Goal: Task Accomplishment & Management: Use online tool/utility

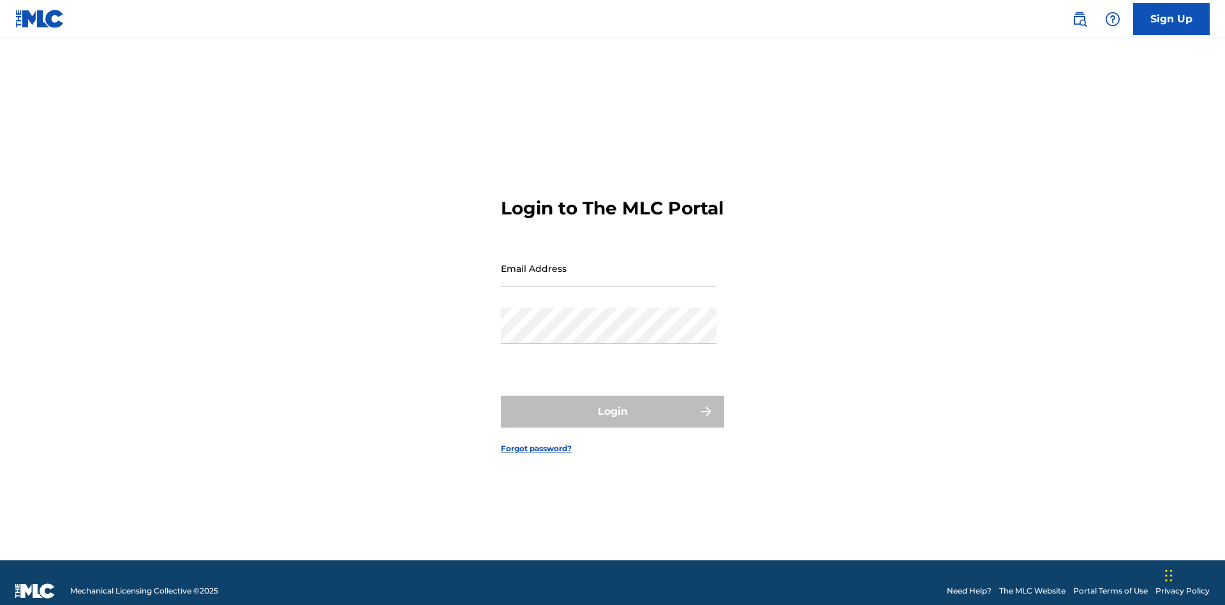
scroll to position [17, 0]
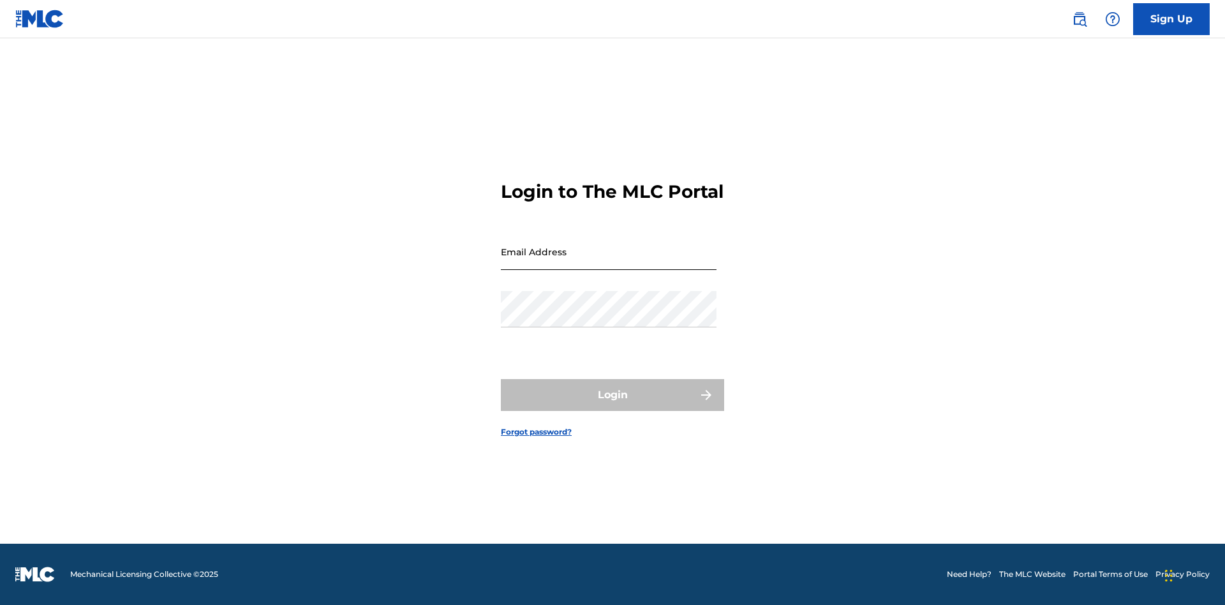
click at [608, 262] on input "Email Address" at bounding box center [609, 251] width 216 height 36
type input "[EMAIL_ADDRESS][DOMAIN_NAME]"
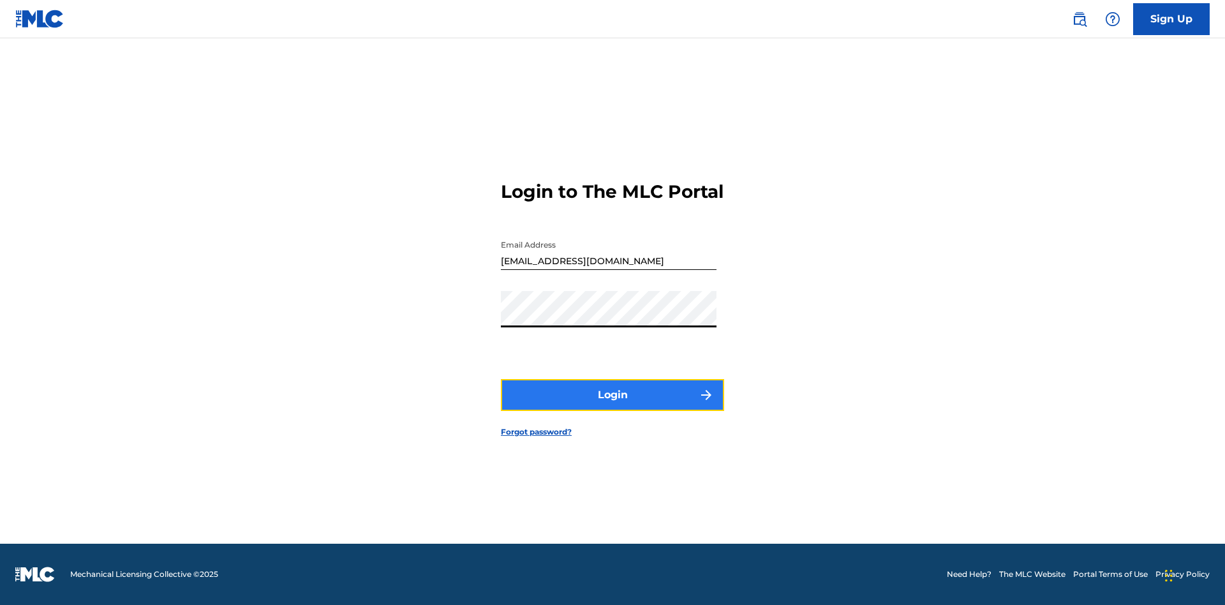
click at [612, 406] on button "Login" at bounding box center [612, 395] width 223 height 32
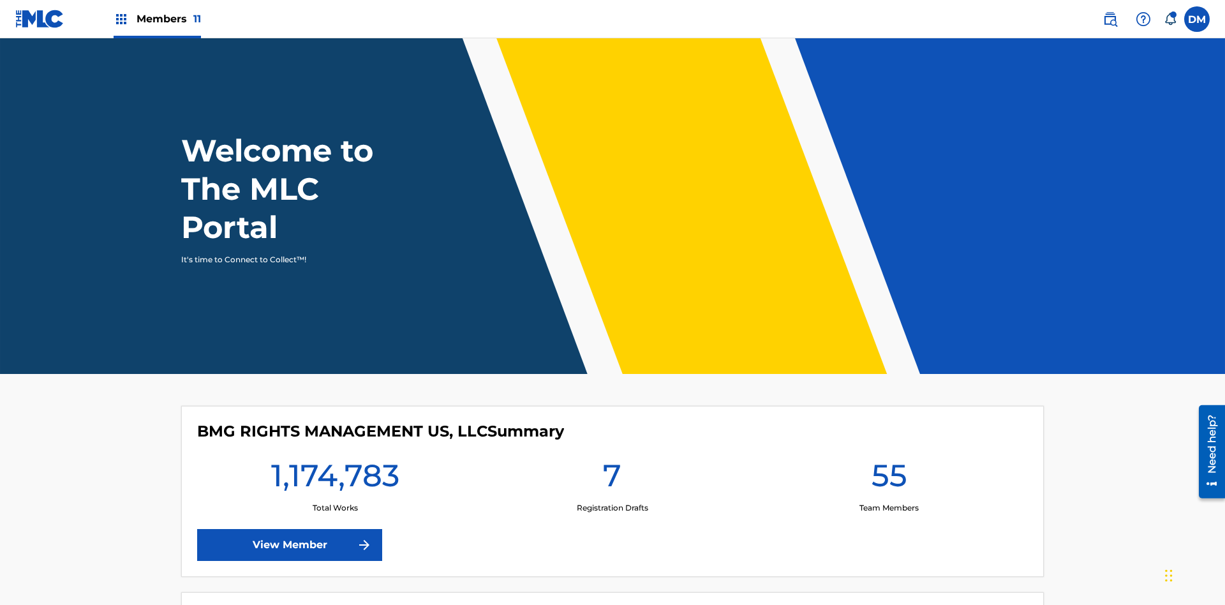
click at [157, 18] on span "Members 11" at bounding box center [168, 18] width 64 height 15
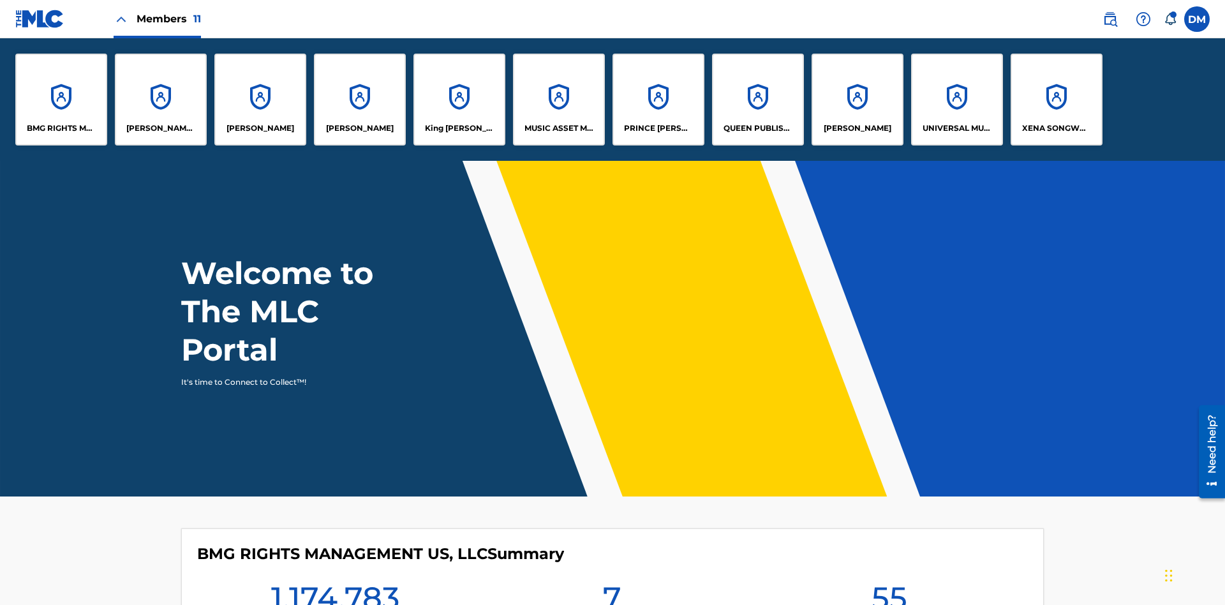
scroll to position [46, 0]
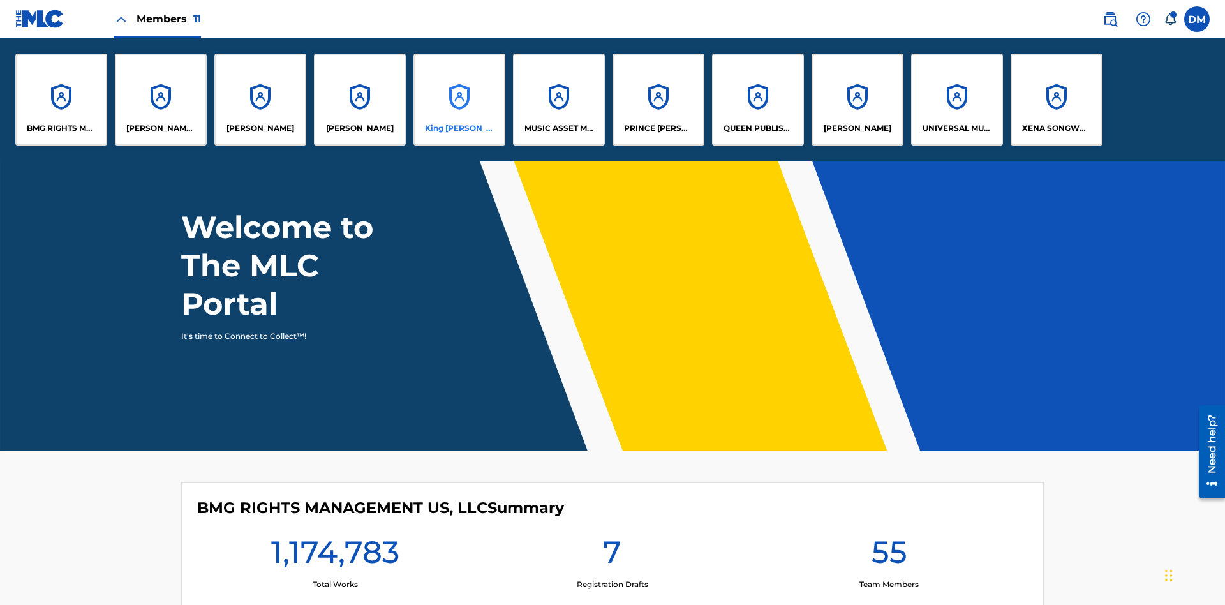
click at [459, 128] on p "King [PERSON_NAME]" at bounding box center [460, 127] width 70 height 11
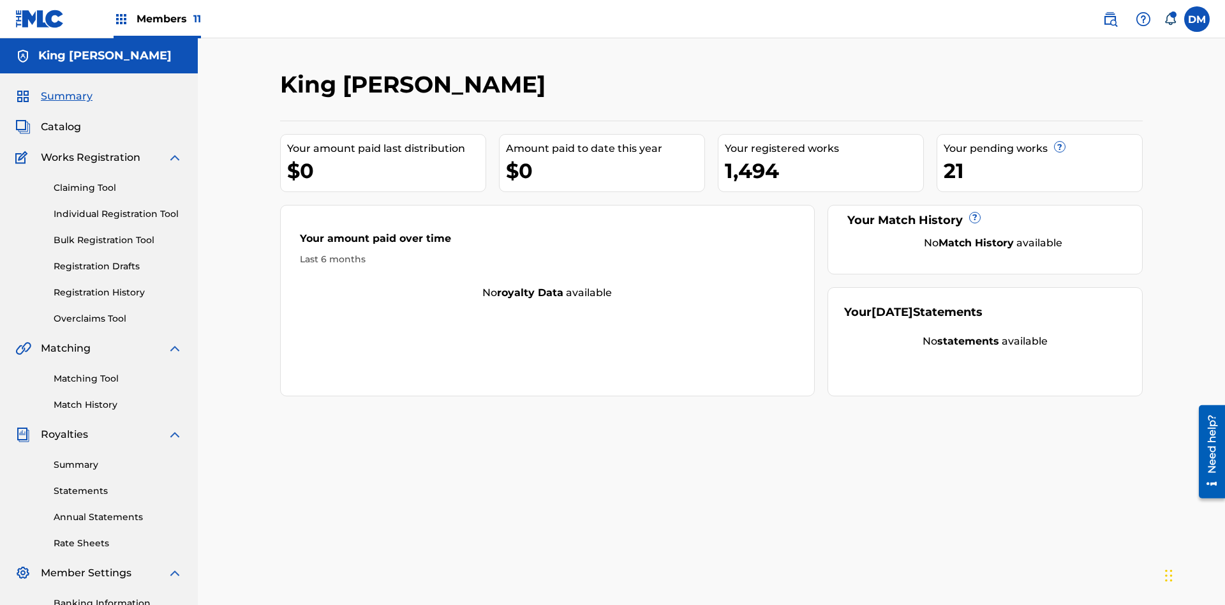
scroll to position [157, 0]
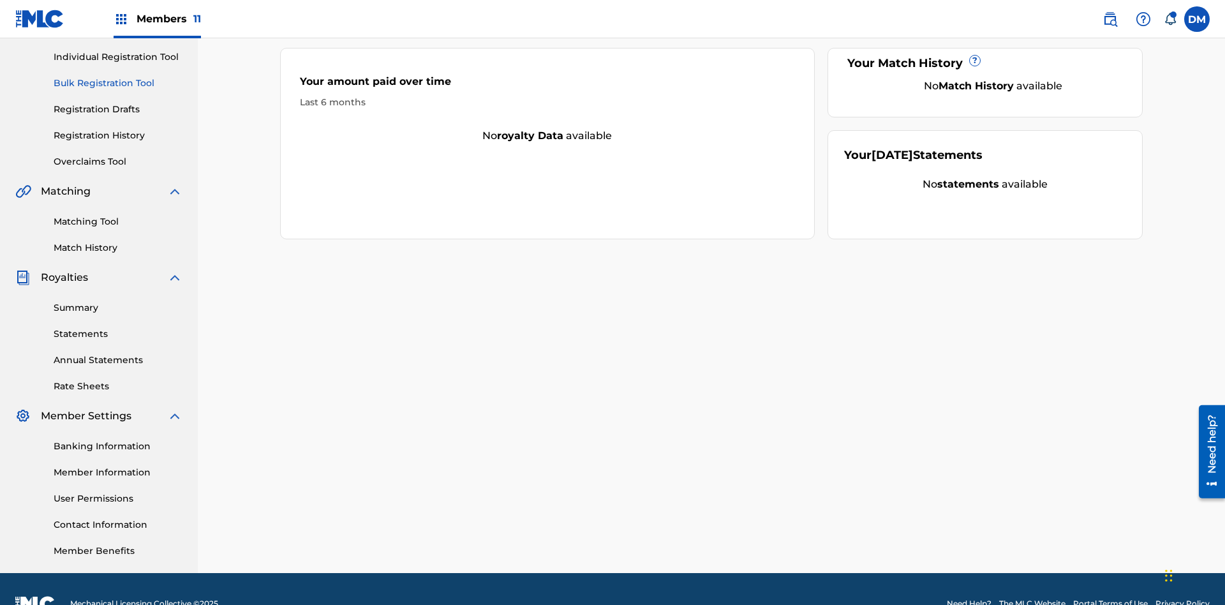
click at [118, 83] on link "Bulk Registration Tool" at bounding box center [118, 83] width 129 height 13
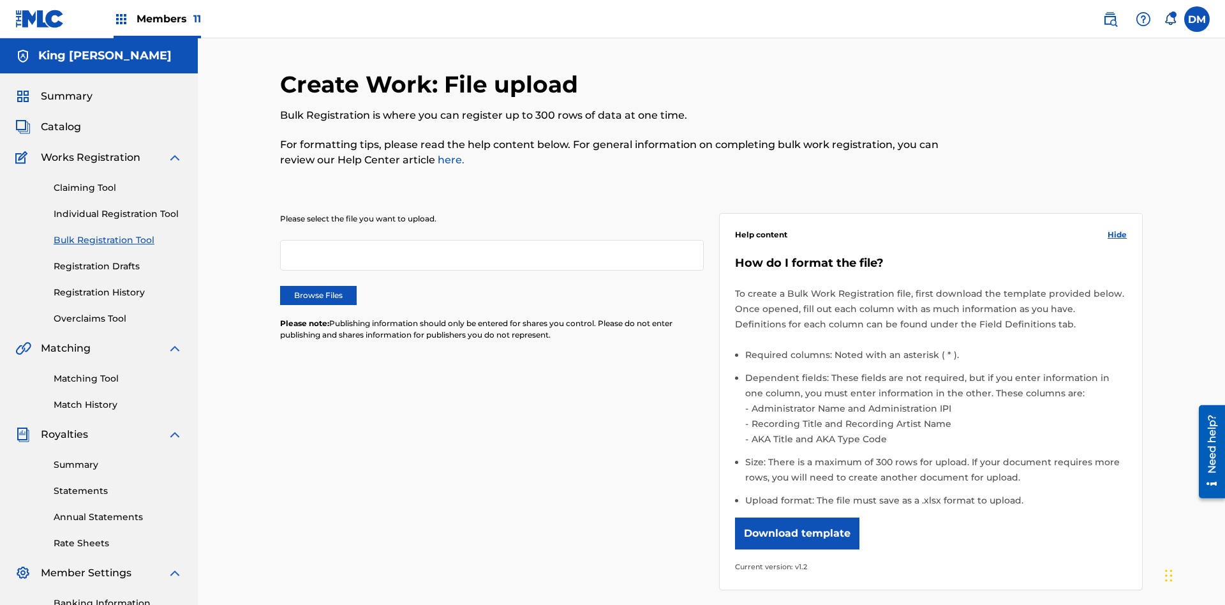
scroll to position [0, 280]
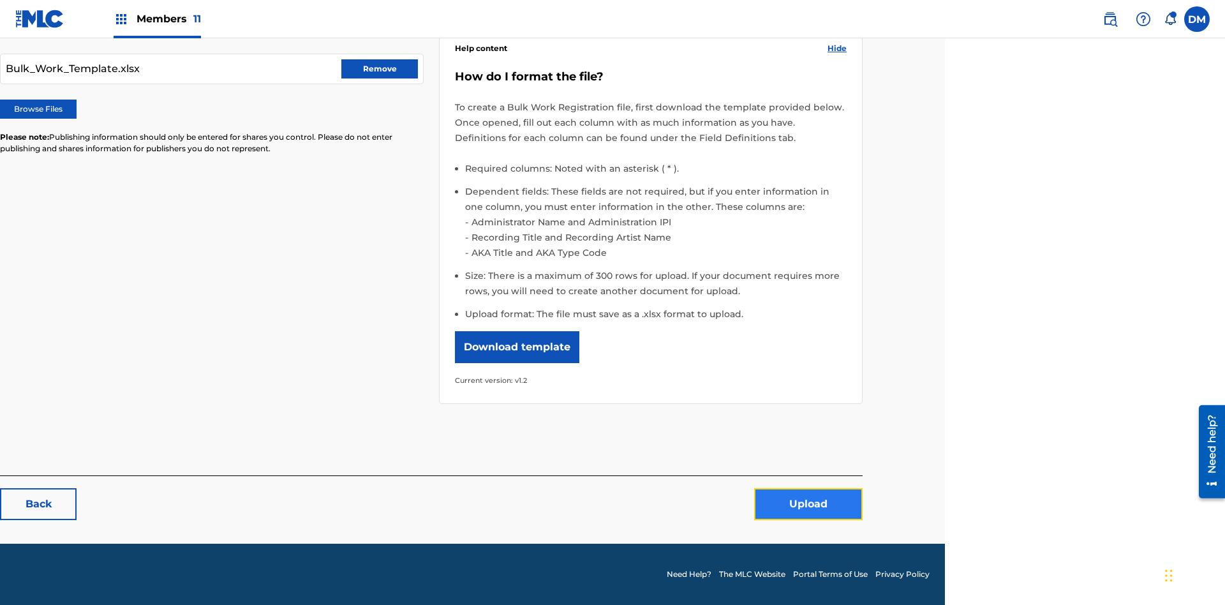
click at [808, 505] on button "Upload" at bounding box center [808, 504] width 108 height 32
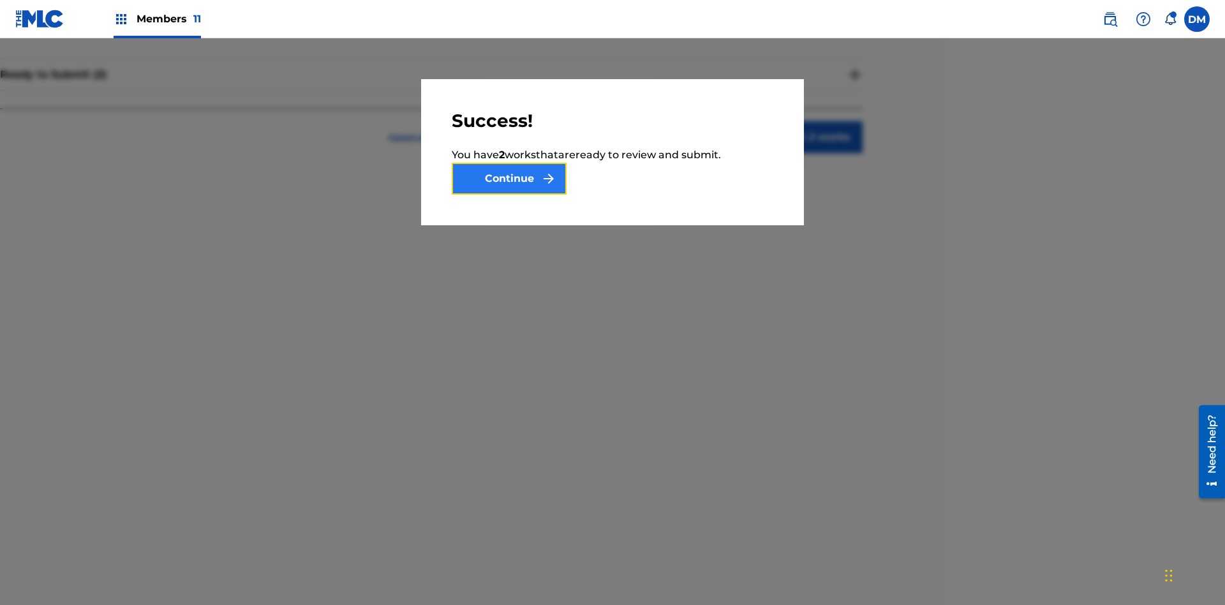
click at [509, 179] on button "Continue" at bounding box center [509, 179] width 115 height 32
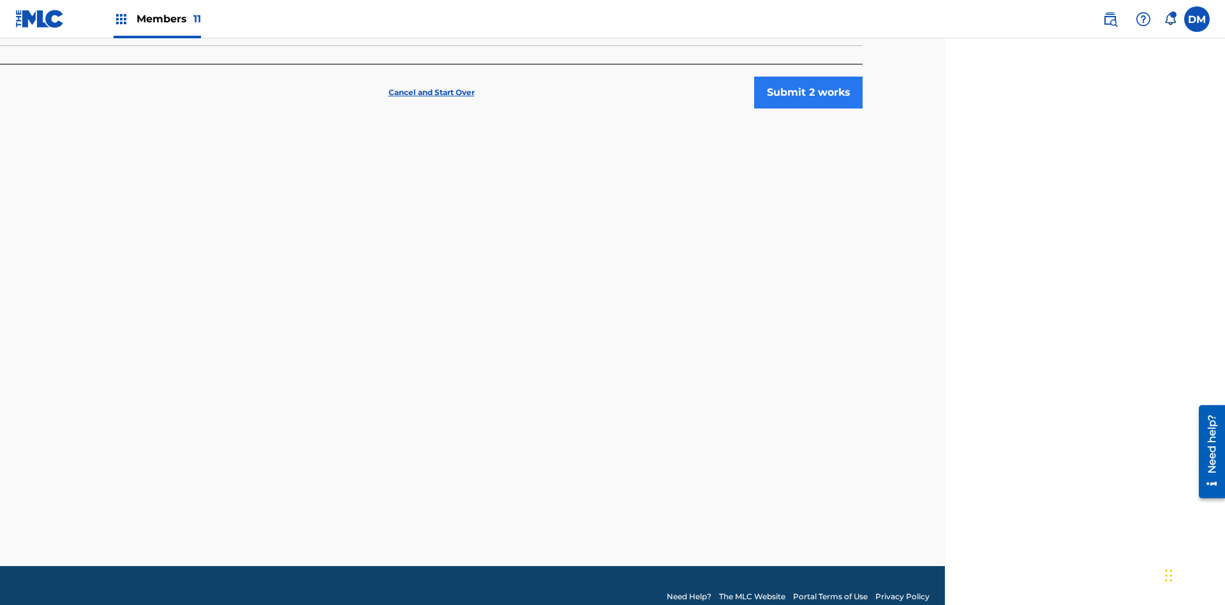
click at [808, 92] on button "Submit 2 works" at bounding box center [808, 93] width 108 height 32
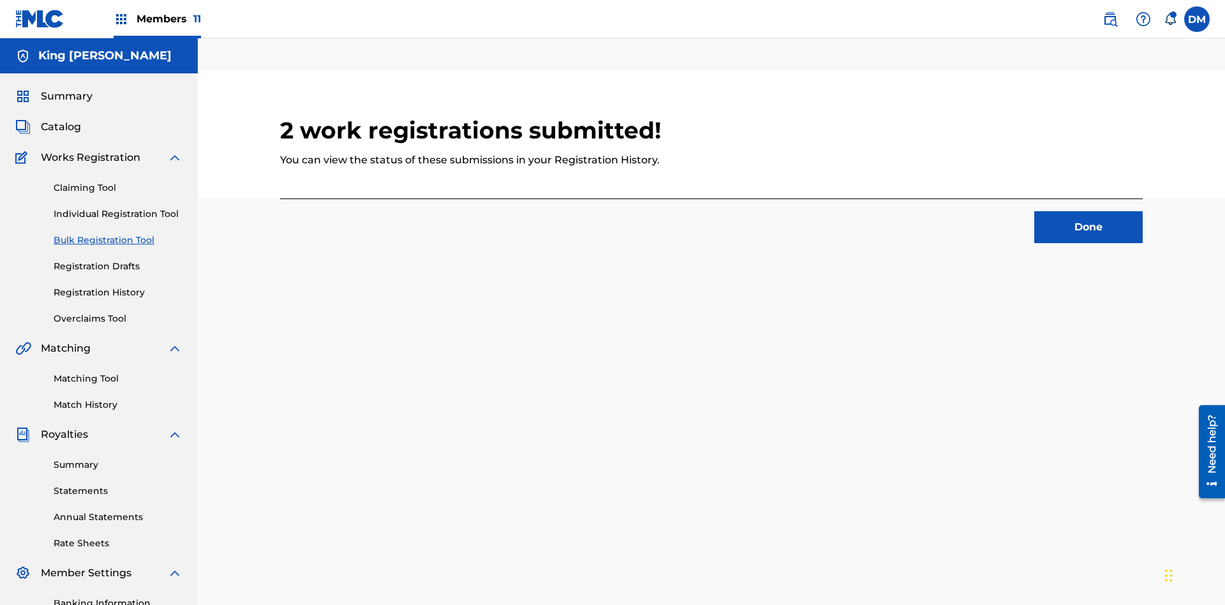
scroll to position [40, 280]
